Goal: Navigation & Orientation: Find specific page/section

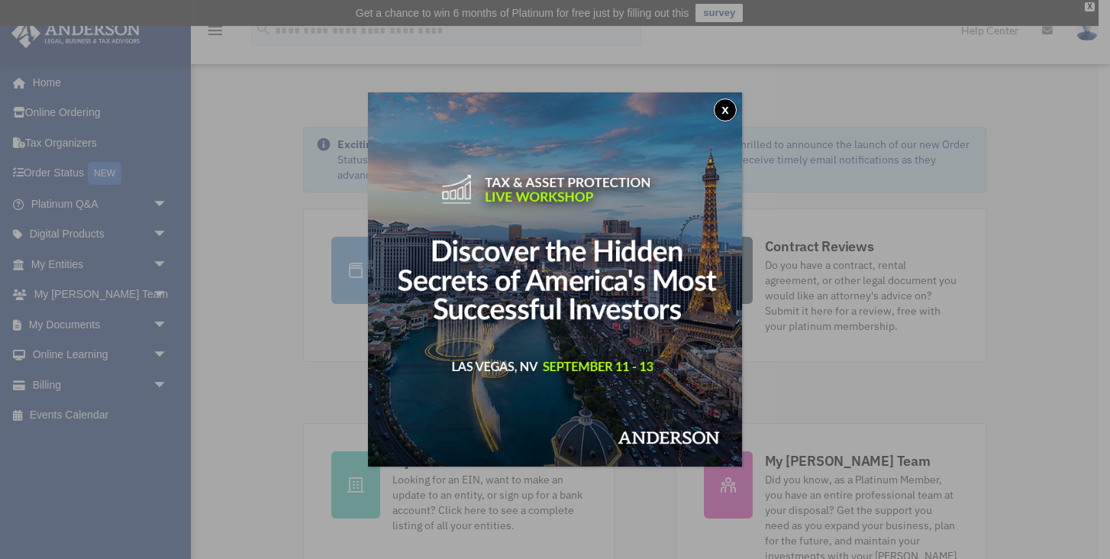
click at [723, 110] on button "x" at bounding box center [725, 110] width 23 height 23
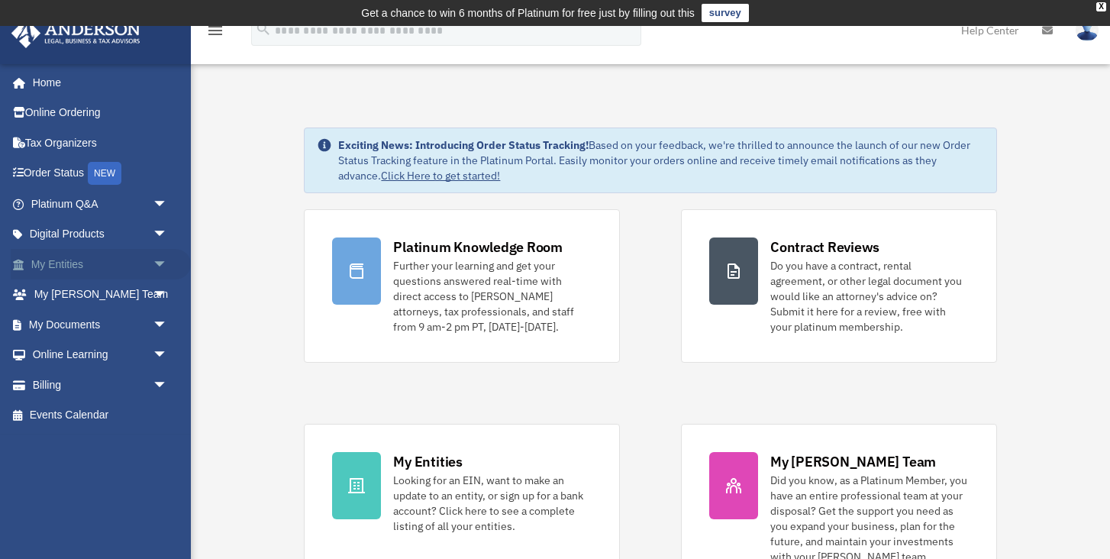
click at [156, 259] on span "arrow_drop_down" at bounding box center [168, 264] width 31 height 31
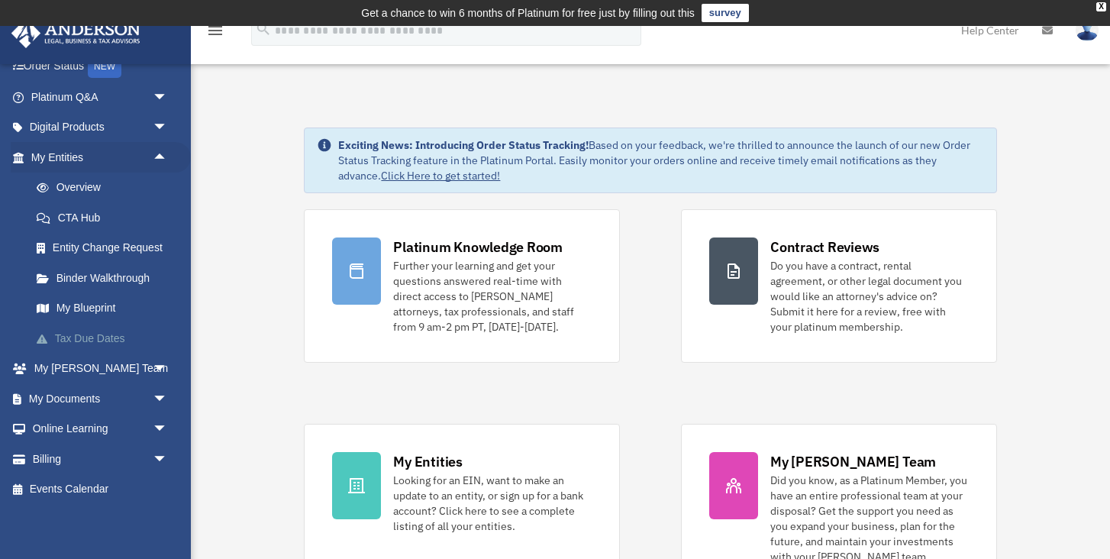
scroll to position [102, 0]
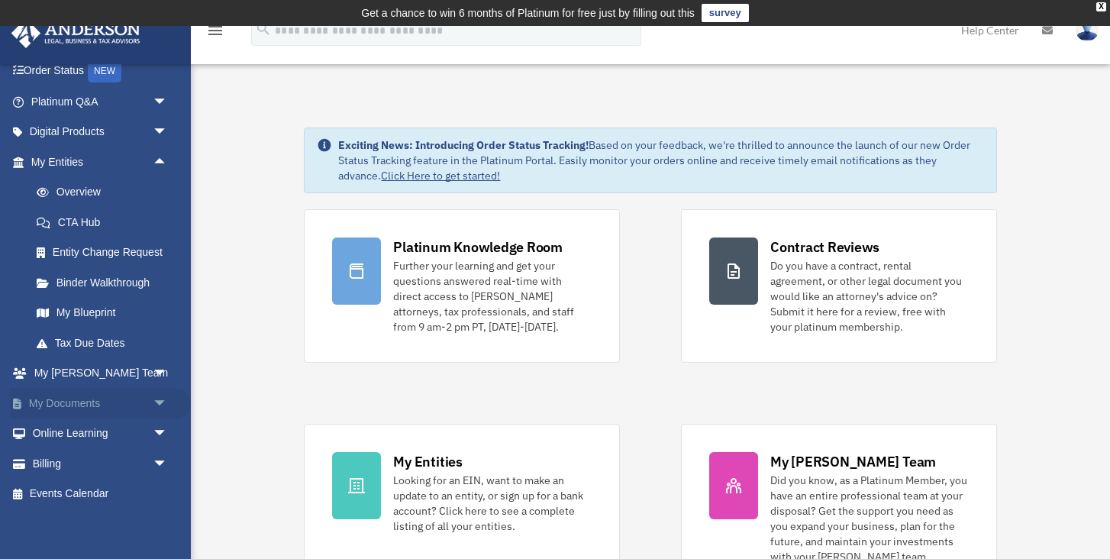
click at [73, 402] on link "My Documents arrow_drop_down" at bounding box center [101, 403] width 180 height 31
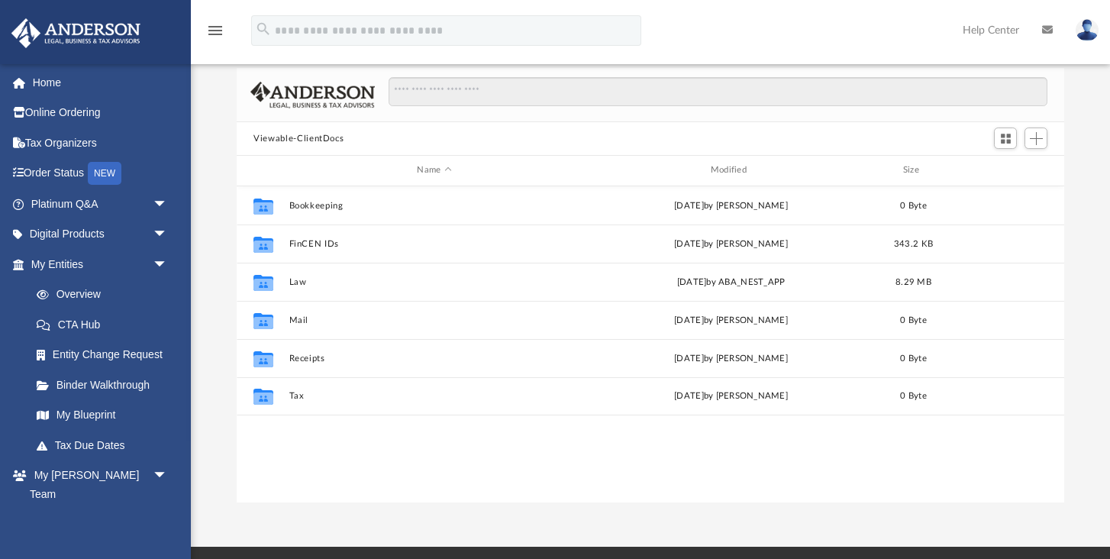
scroll to position [120, 0]
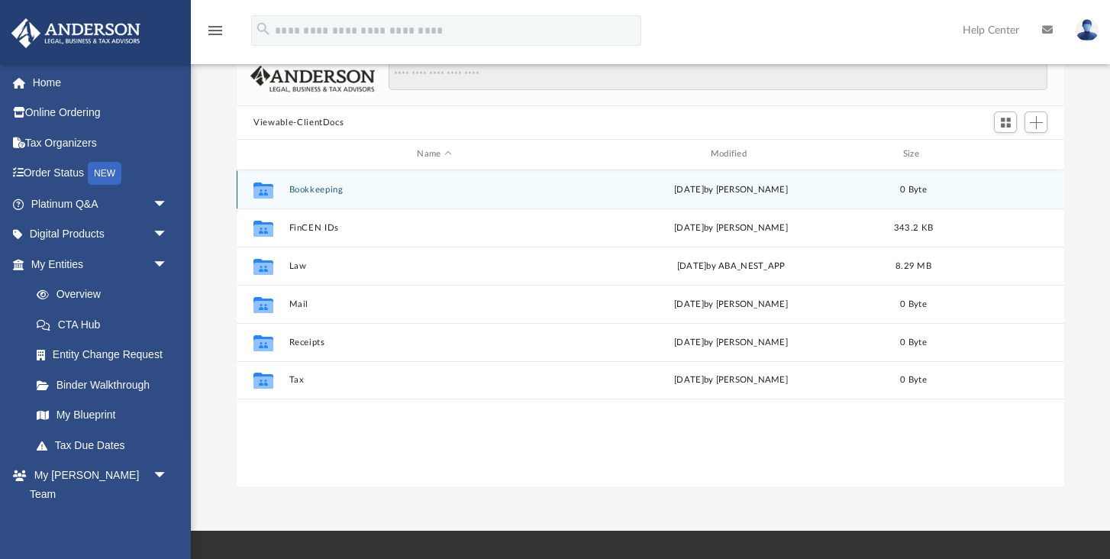
click at [261, 196] on icon "grid" at bounding box center [264, 192] width 20 height 12
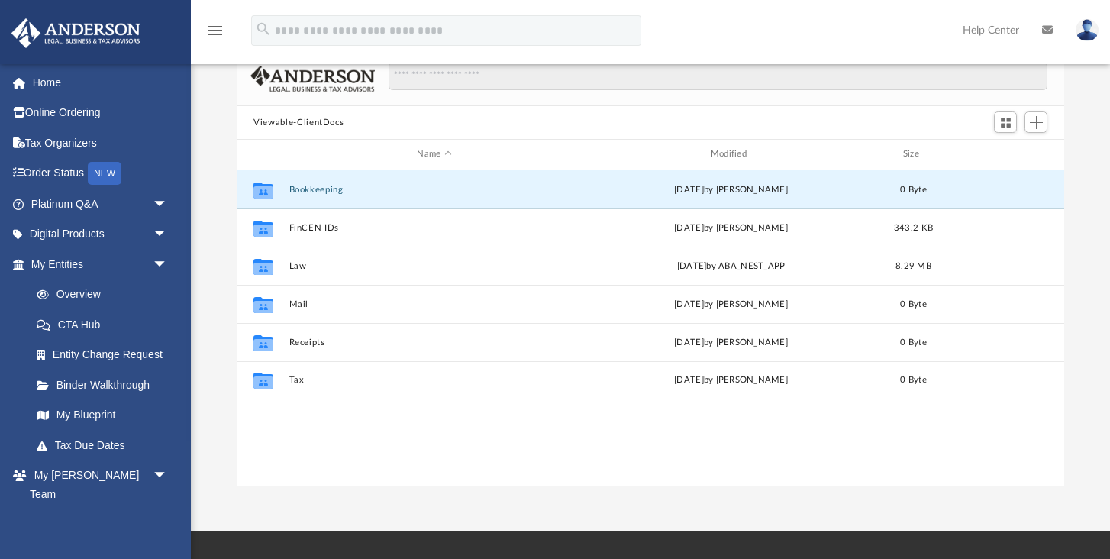
click at [261, 189] on icon "grid" at bounding box center [264, 190] width 20 height 16
click at [315, 188] on button "Bookkeeping" at bounding box center [434, 190] width 290 height 10
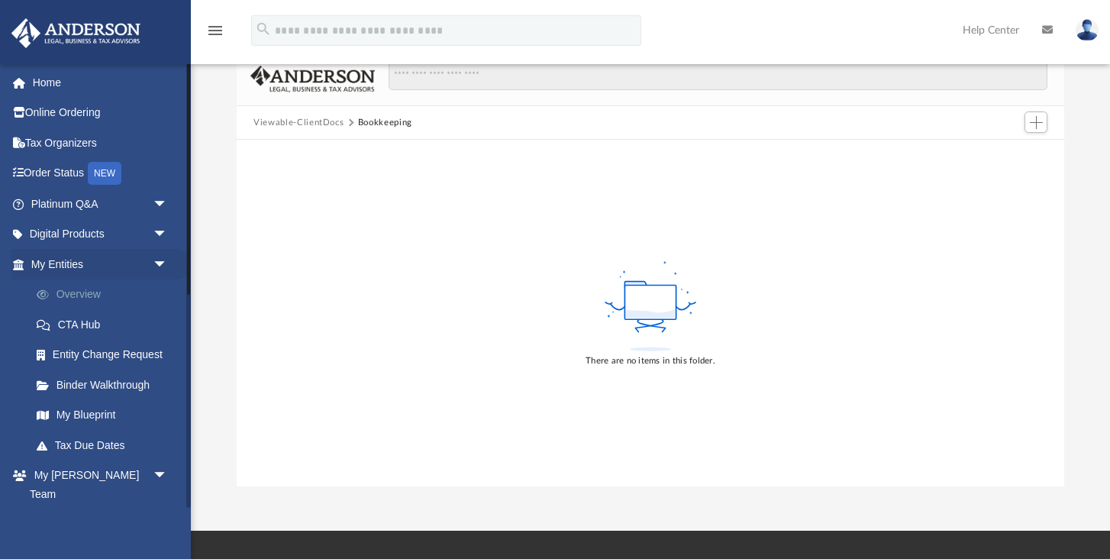
click at [60, 293] on link "Overview" at bounding box center [106, 295] width 170 height 31
click at [61, 293] on link "Overview" at bounding box center [106, 295] width 170 height 31
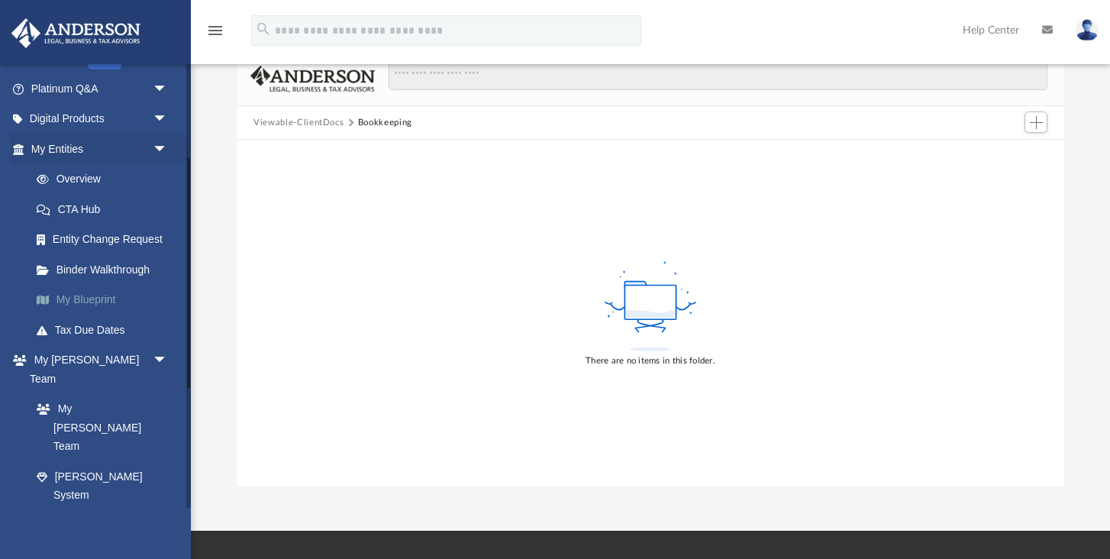
scroll to position [293, 0]
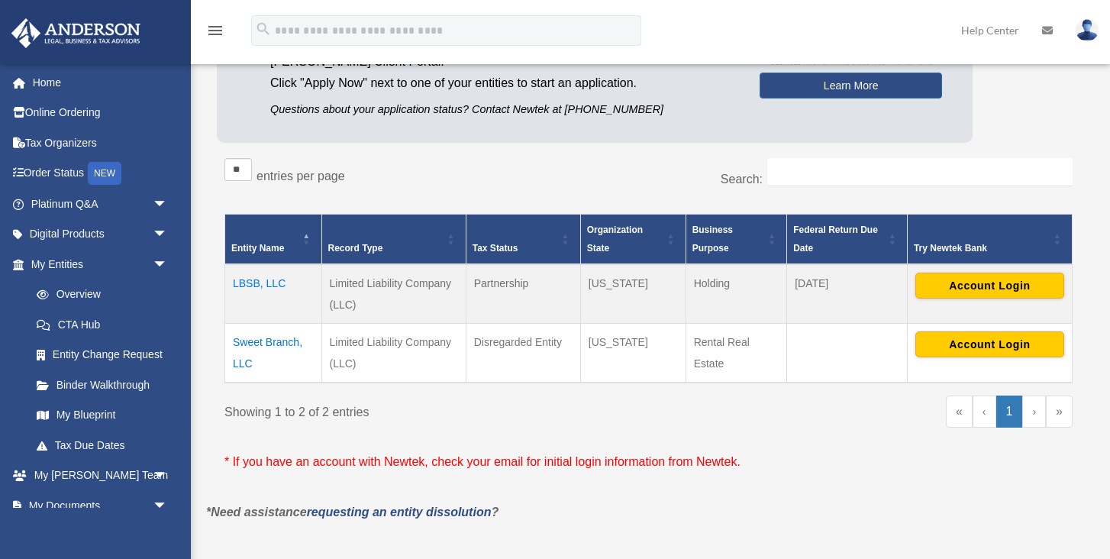
scroll to position [194, 0]
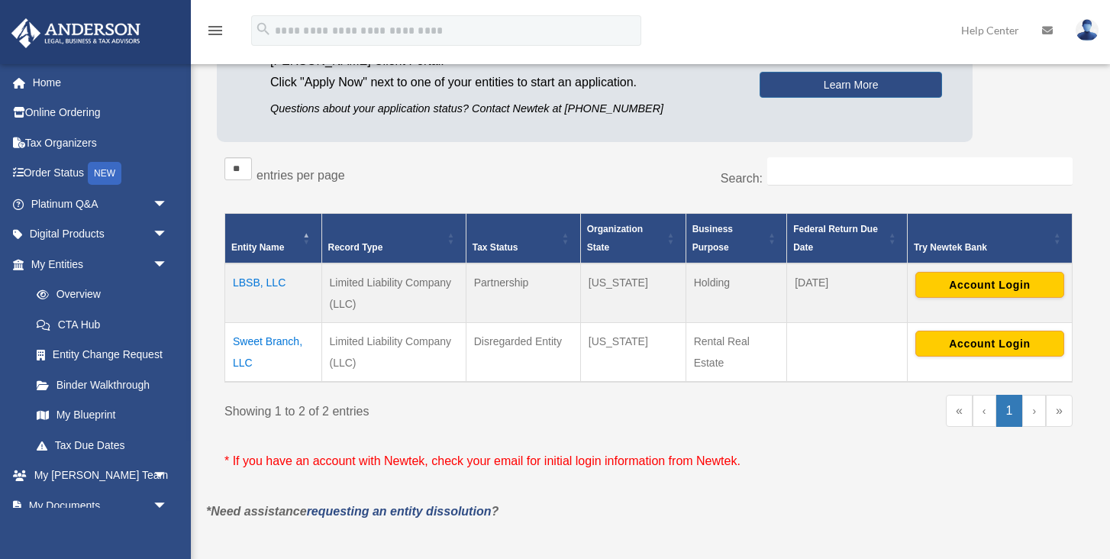
click at [249, 283] on td "LBSB, LLC" at bounding box center [273, 293] width 97 height 60
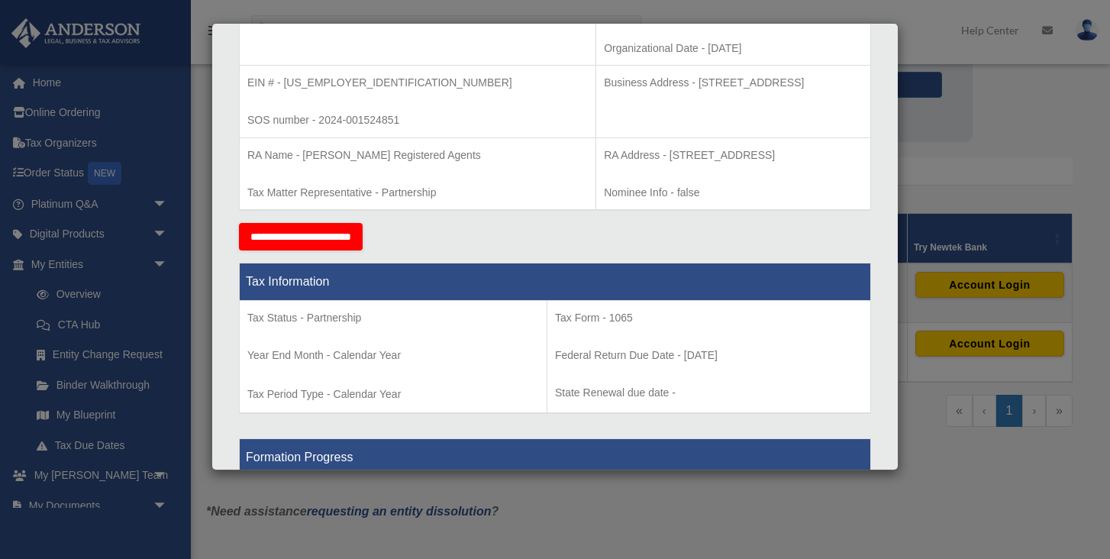
scroll to position [327, 0]
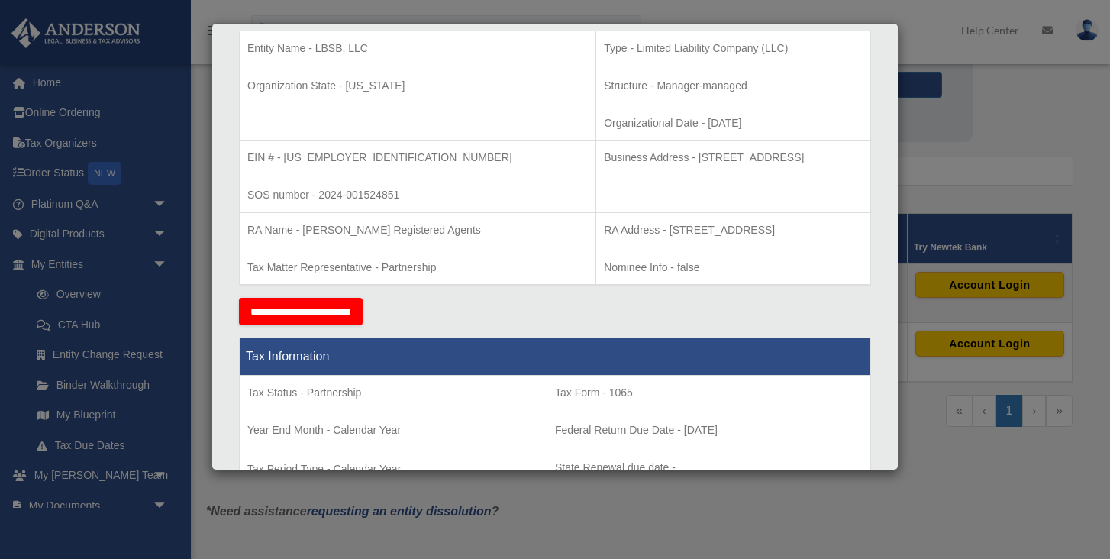
click at [942, 545] on div "Details × Articles Sent Organizational Date" at bounding box center [555, 279] width 1110 height 559
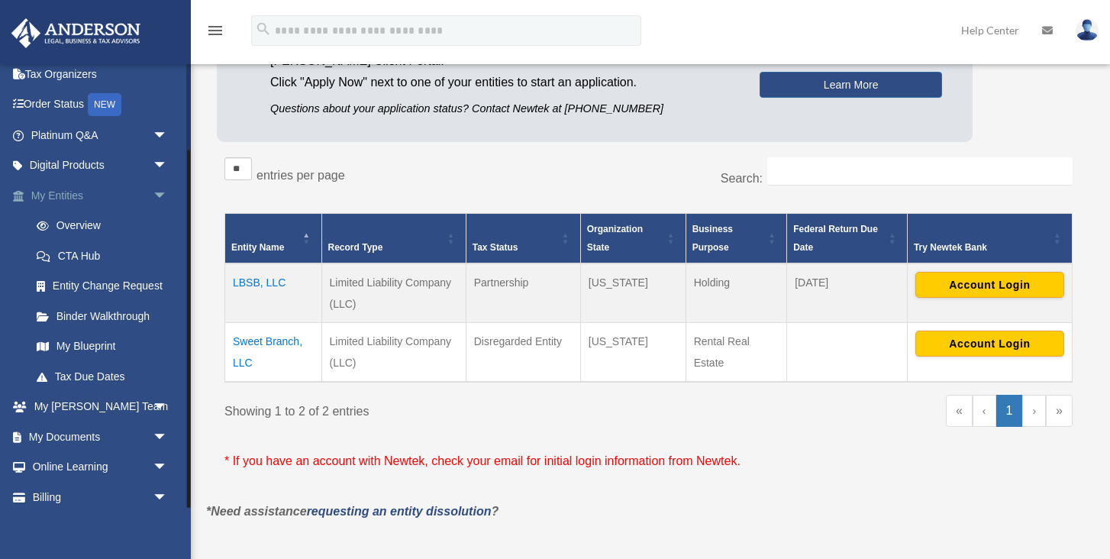
scroll to position [107, 0]
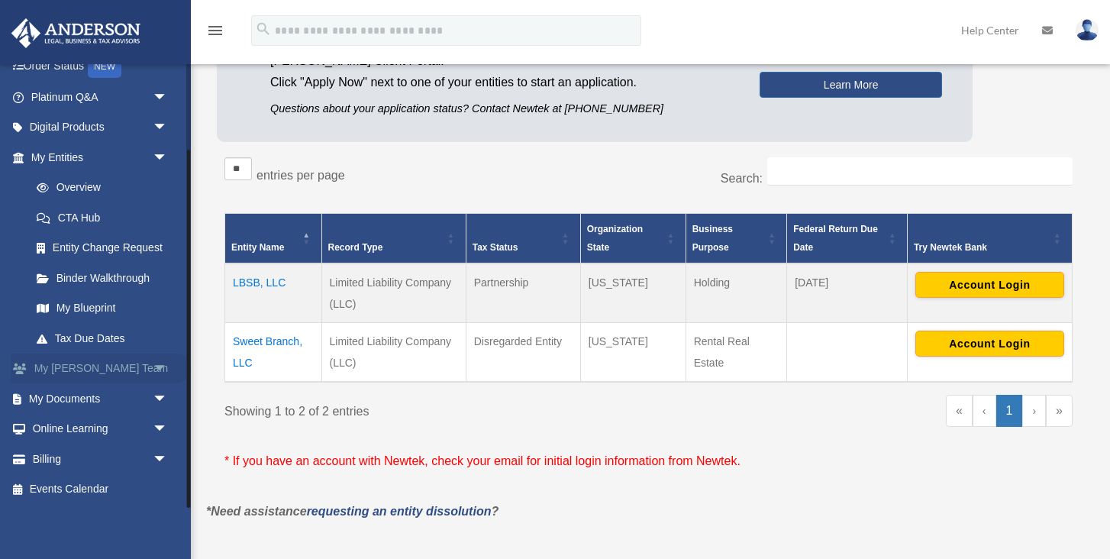
click at [63, 368] on link "My [PERSON_NAME] Team arrow_drop_down" at bounding box center [101, 369] width 180 height 31
click at [162, 367] on span "arrow_drop_down" at bounding box center [168, 369] width 31 height 31
